Goal: Browse casually: Explore the website without a specific task or goal

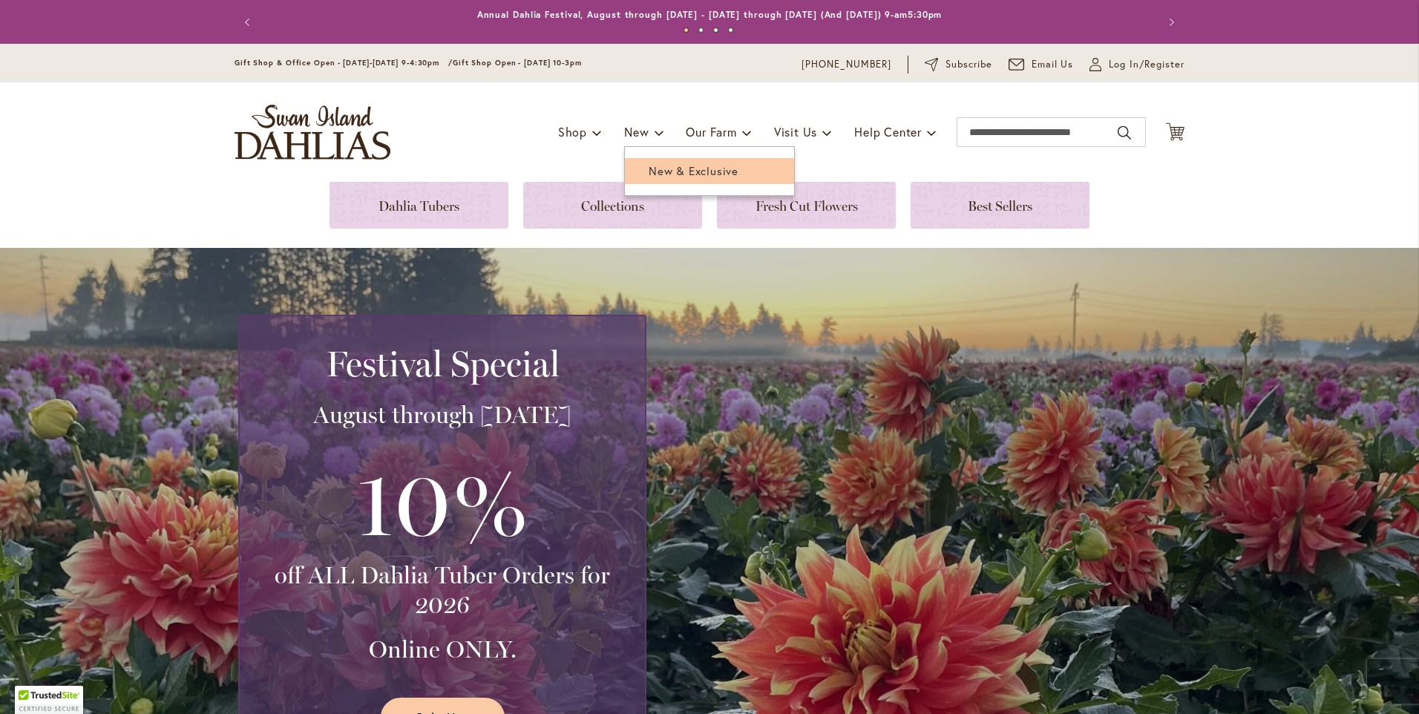
click at [648, 174] on span "New & Exclusive" at bounding box center [693, 170] width 90 height 15
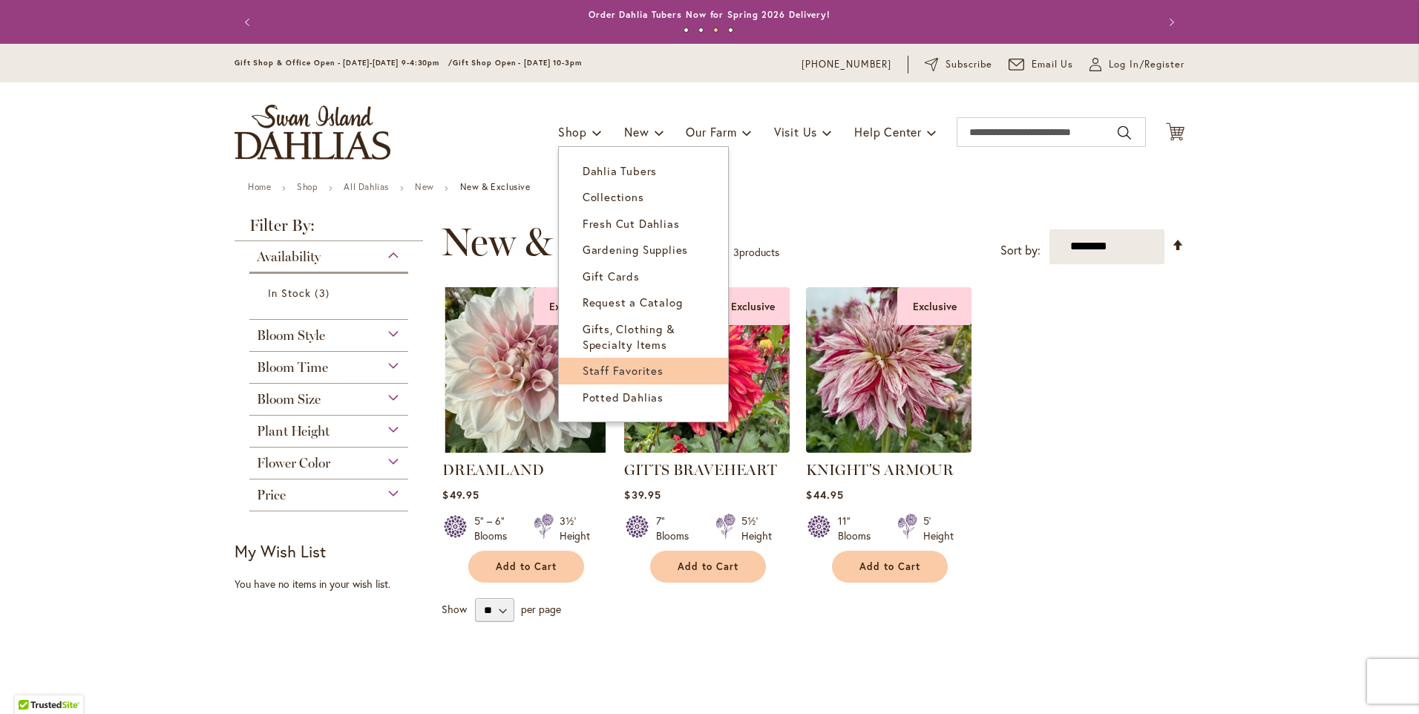
click at [656, 370] on link "Staff Favorites" at bounding box center [643, 371] width 169 height 26
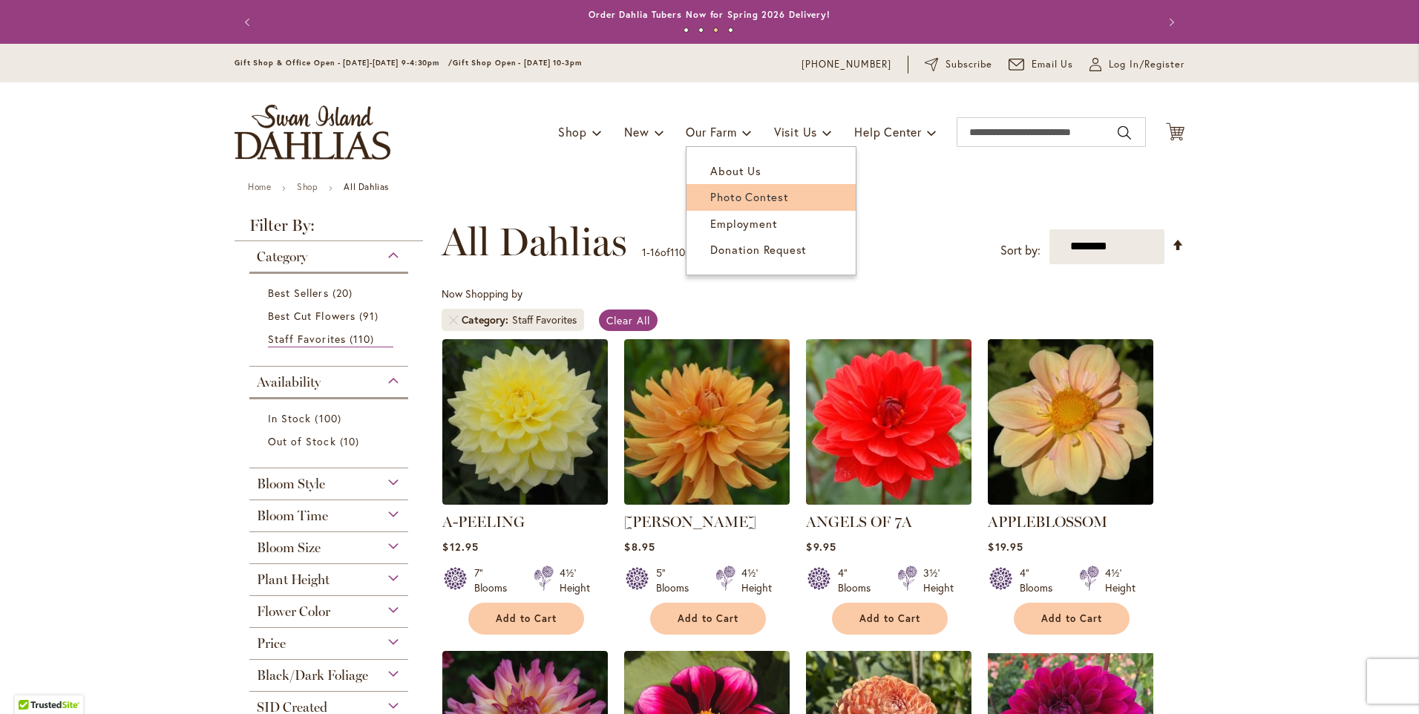
click at [723, 191] on span "Photo Contest" at bounding box center [749, 196] width 78 height 15
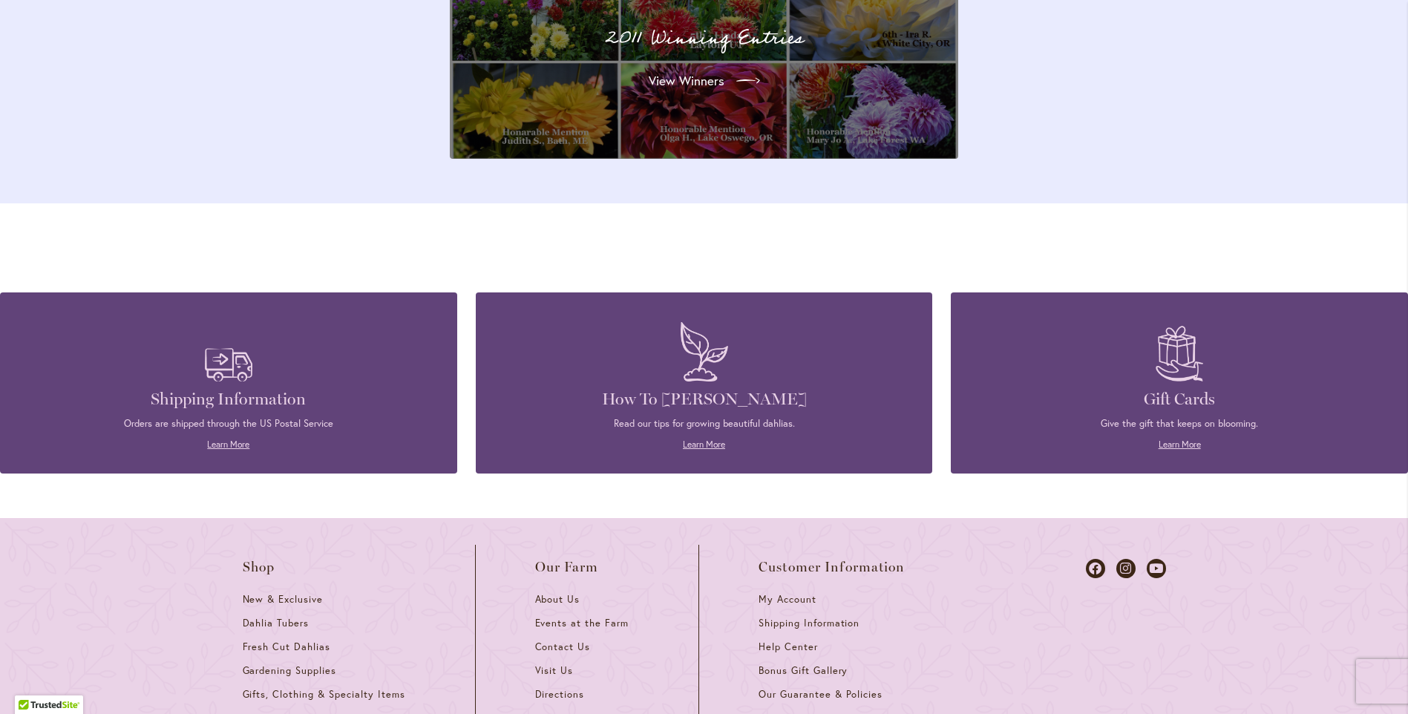
scroll to position [5335, 0]
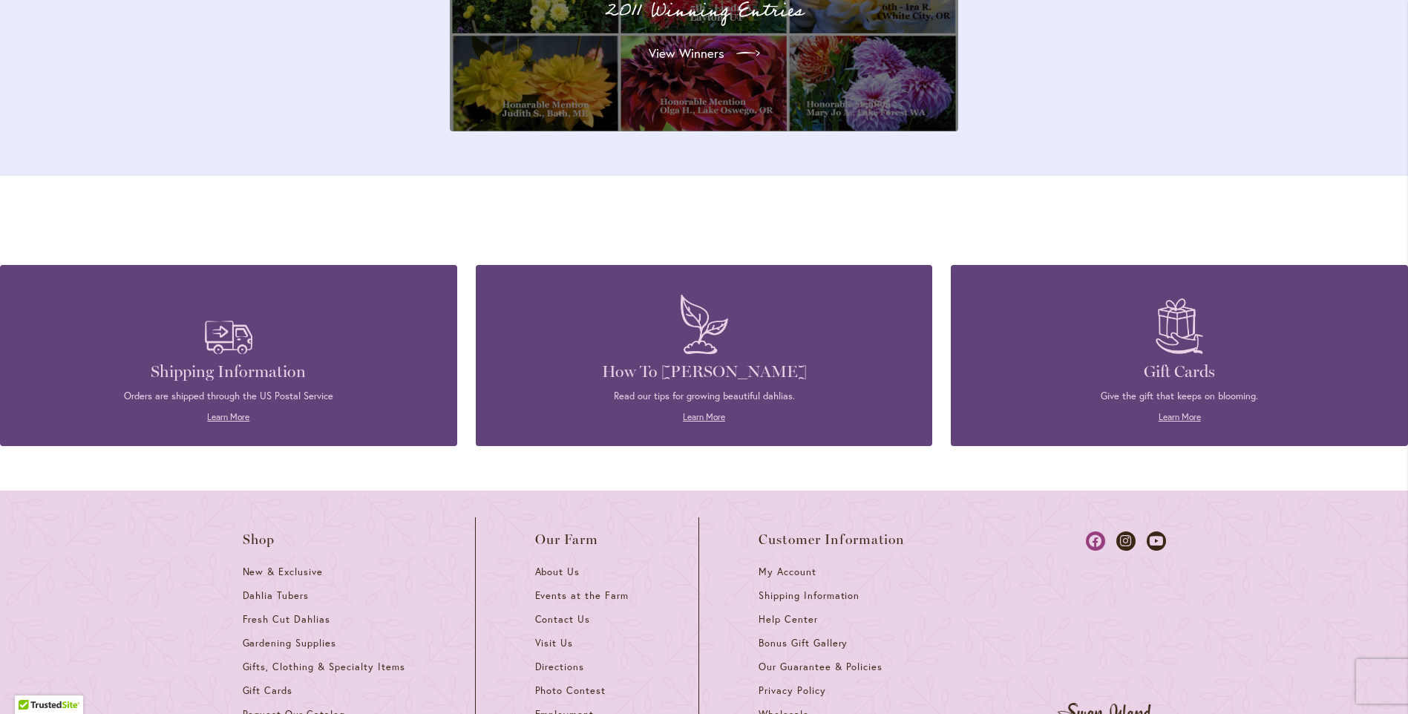
click at [1094, 531] on icon at bounding box center [1095, 540] width 19 height 19
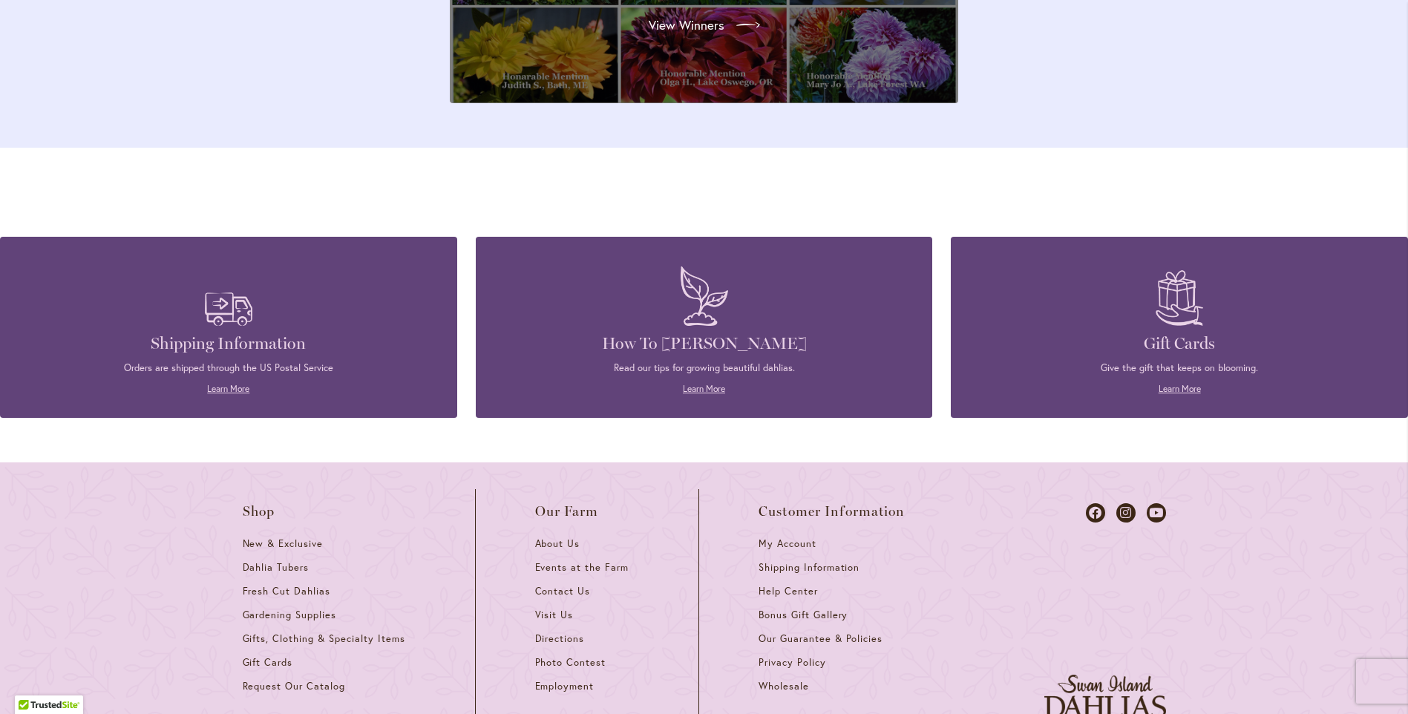
scroll to position [5335, 0]
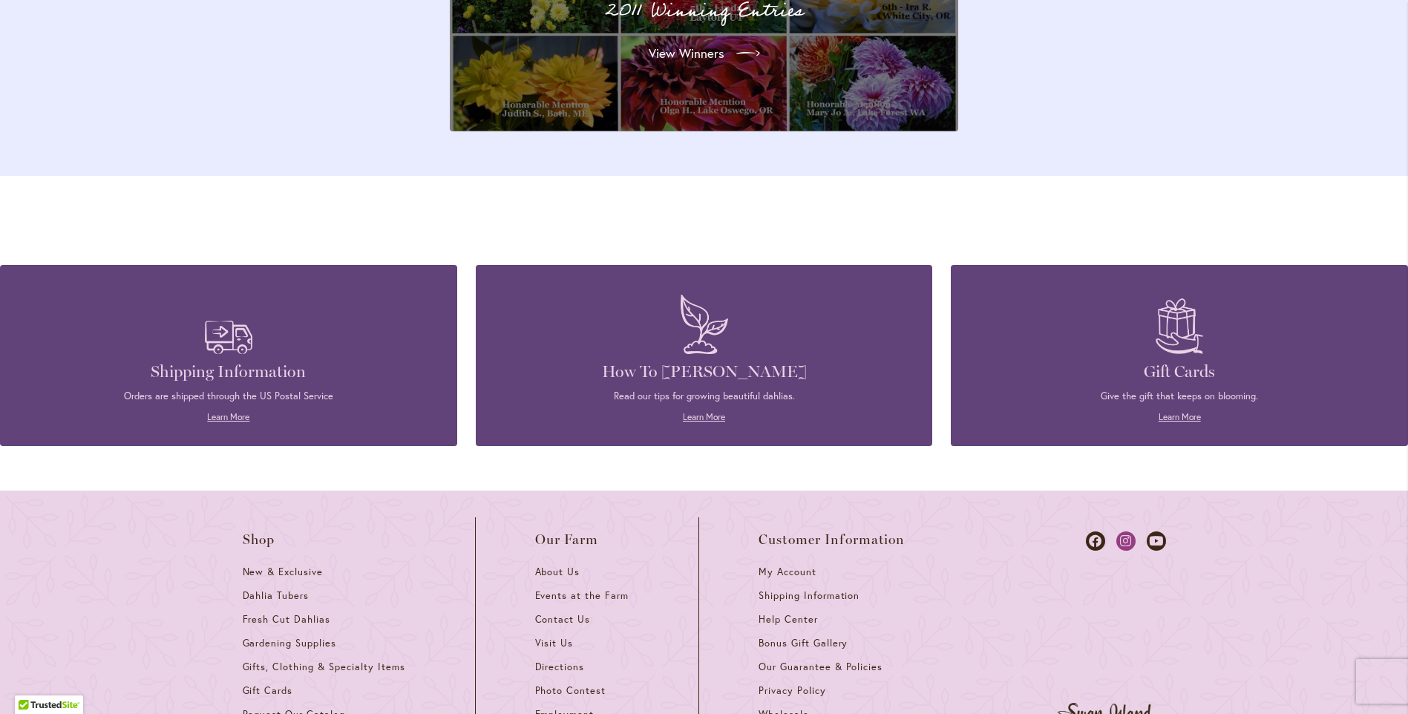
click at [1130, 531] on icon at bounding box center [1125, 540] width 19 height 19
